Goal: Find specific page/section: Find specific page/section

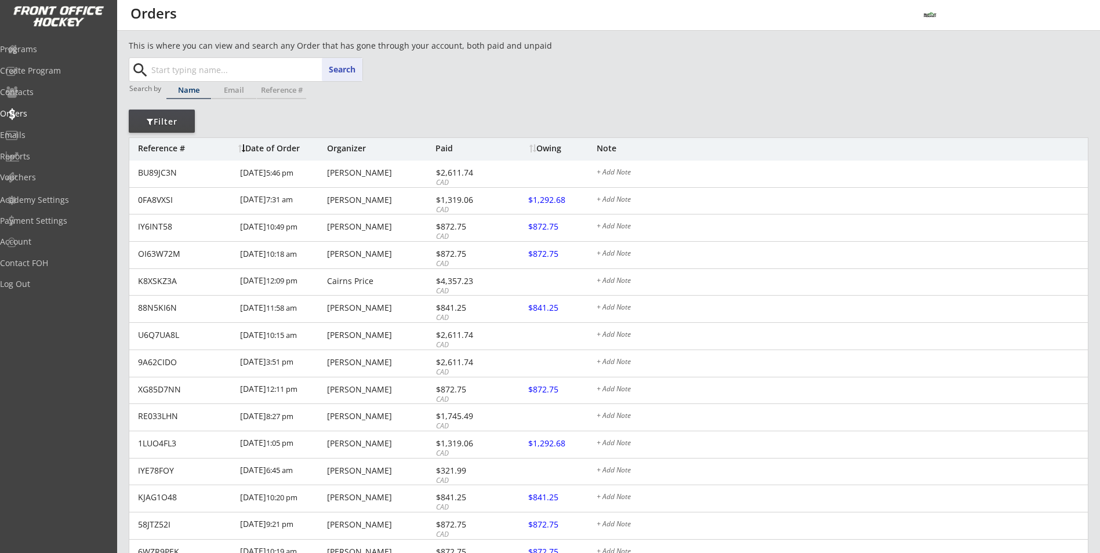
paste input "[PERSON_NAME]"
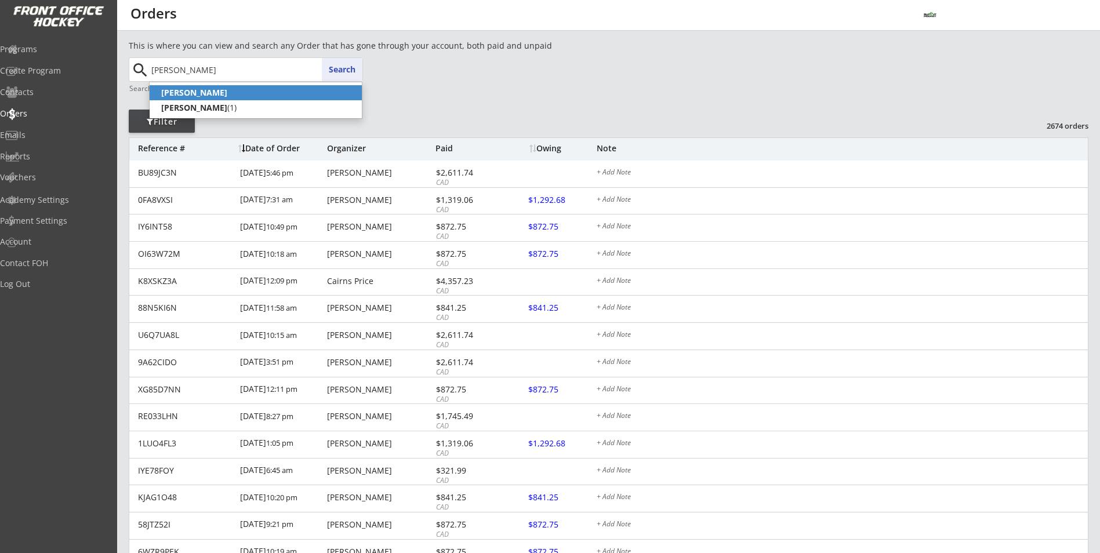
click at [291, 99] on p "[PERSON_NAME]" at bounding box center [256, 92] width 212 height 15
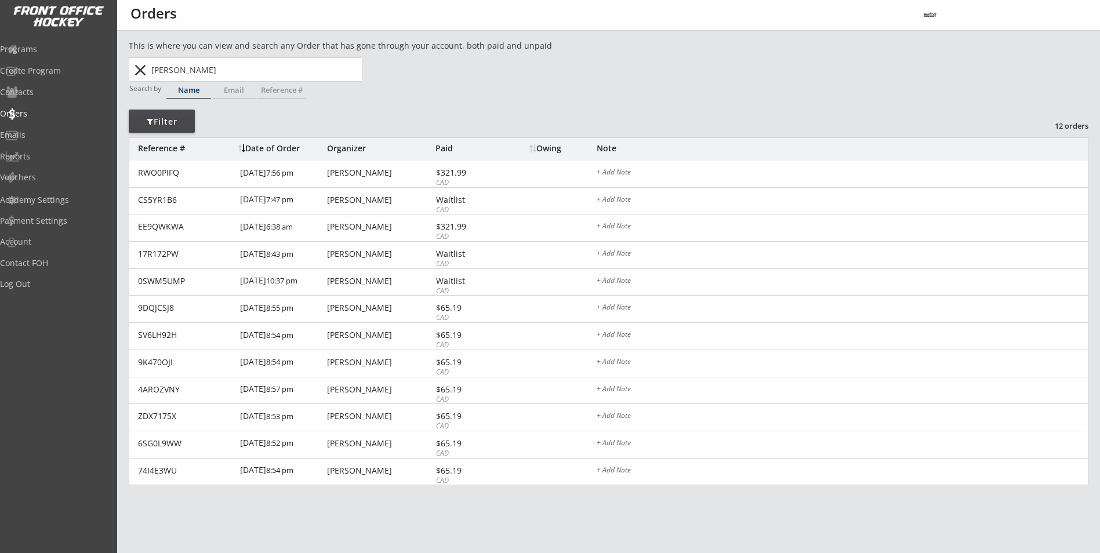
drag, startPoint x: 203, startPoint y: 72, endPoint x: 149, endPoint y: 74, distance: 54.0
click at [149, 74] on input "[PERSON_NAME]" at bounding box center [255, 69] width 213 height 23
type input "[PERSON_NAME]"
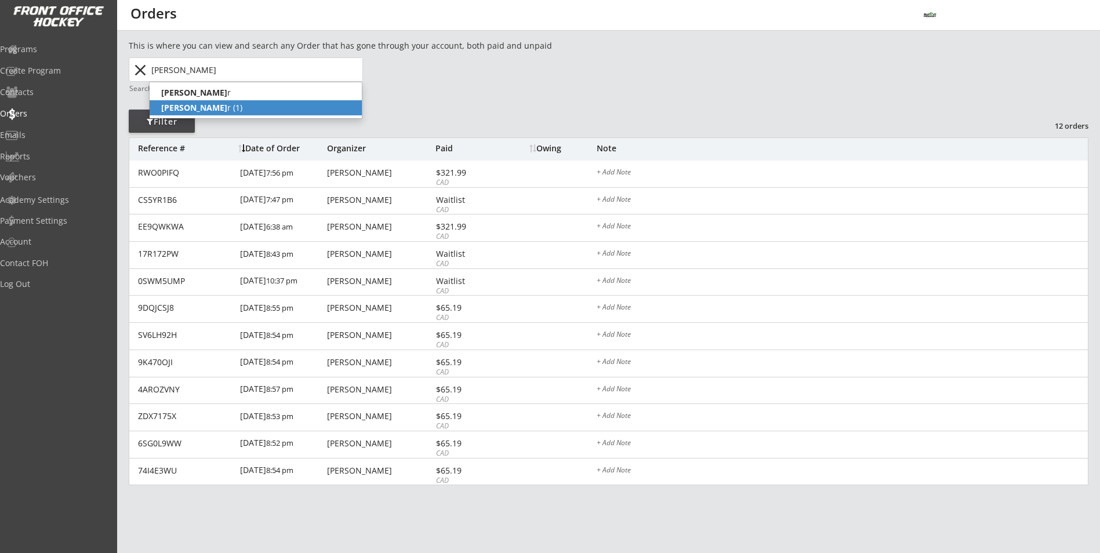
click at [210, 111] on strong "[PERSON_NAME]" at bounding box center [194, 107] width 66 height 11
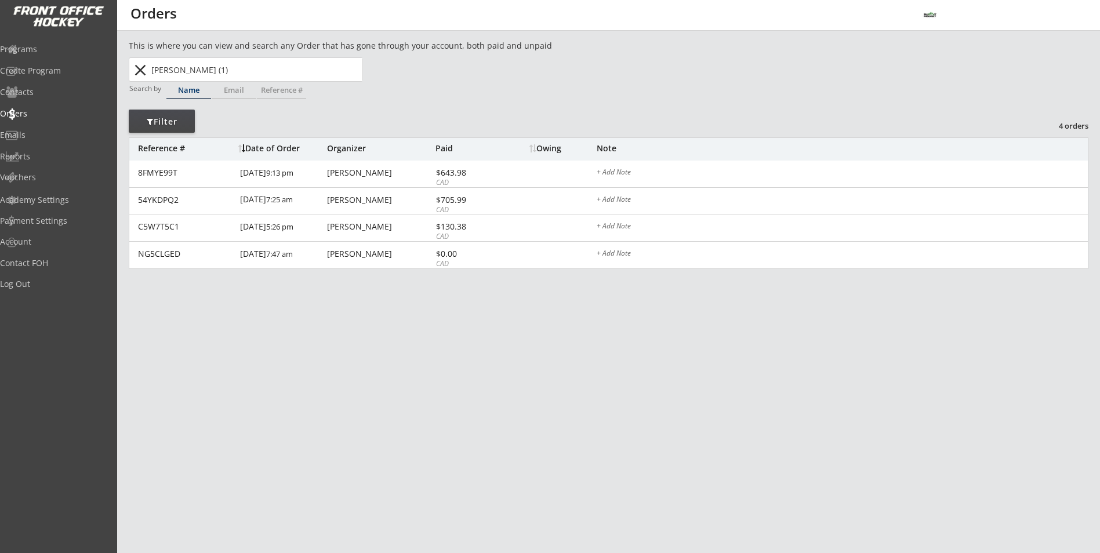
type input "[PERSON_NAME] (1)"
click at [139, 73] on button "close" at bounding box center [139, 70] width 19 height 19
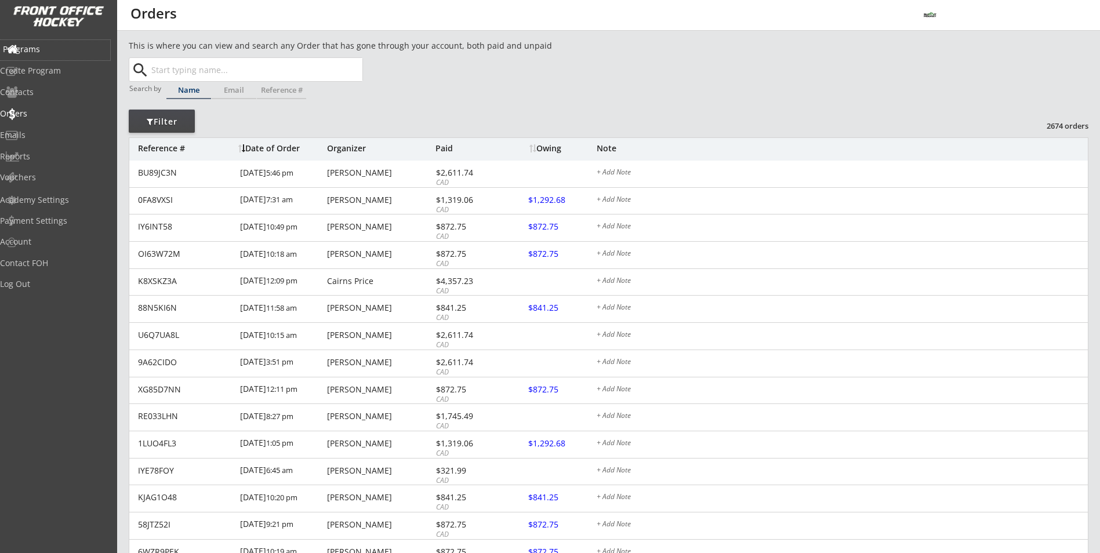
click at [31, 45] on div "Programs" at bounding box center [55, 49] width 104 height 8
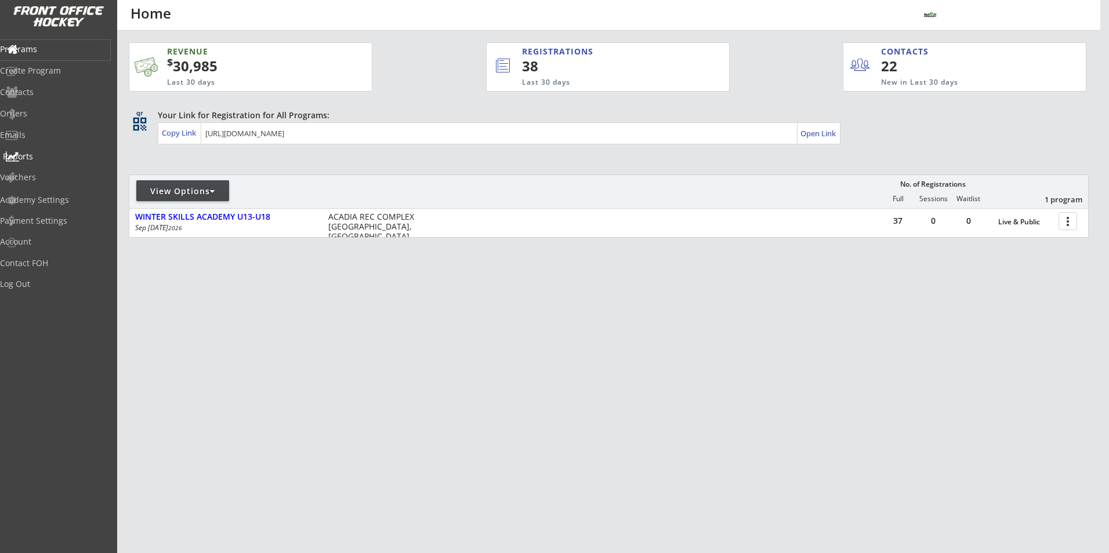
click at [51, 165] on div "Reports" at bounding box center [55, 157] width 110 height 20
